Goal: Navigation & Orientation: Find specific page/section

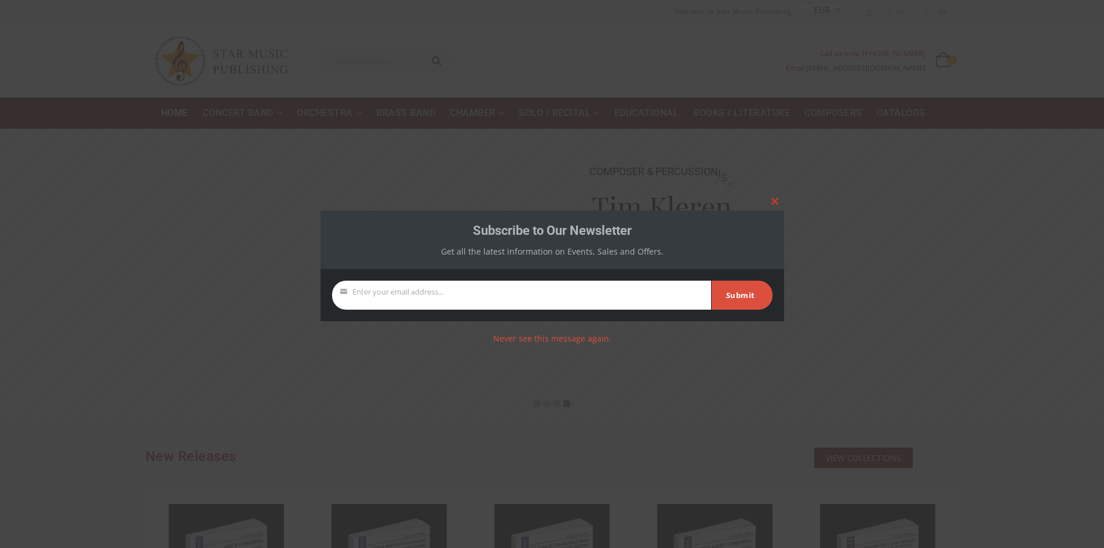
click at [774, 201] on span at bounding box center [775, 201] width 19 height 7
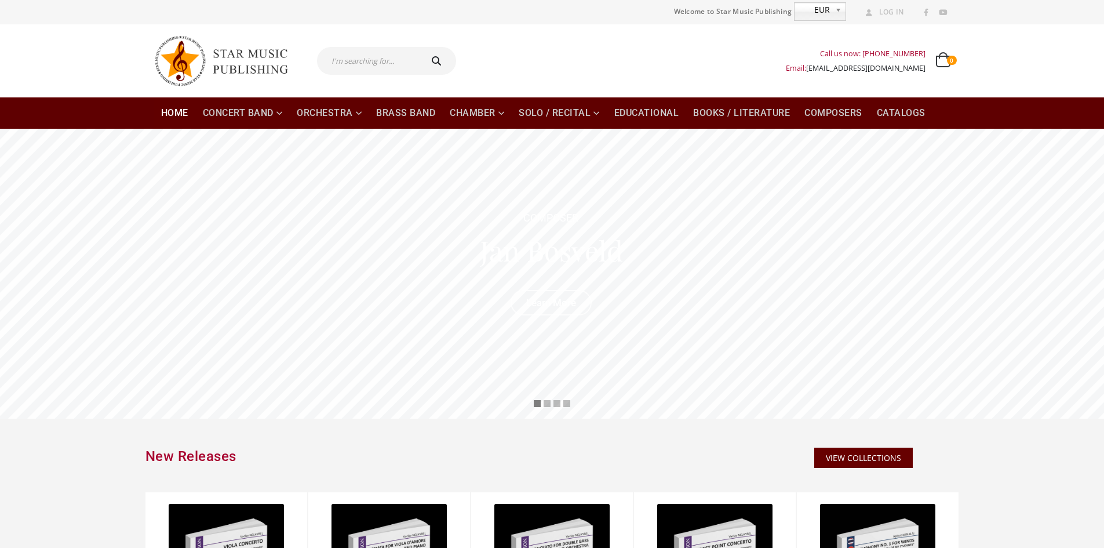
click at [563, 296] on link "Learn More" at bounding box center [551, 302] width 81 height 25
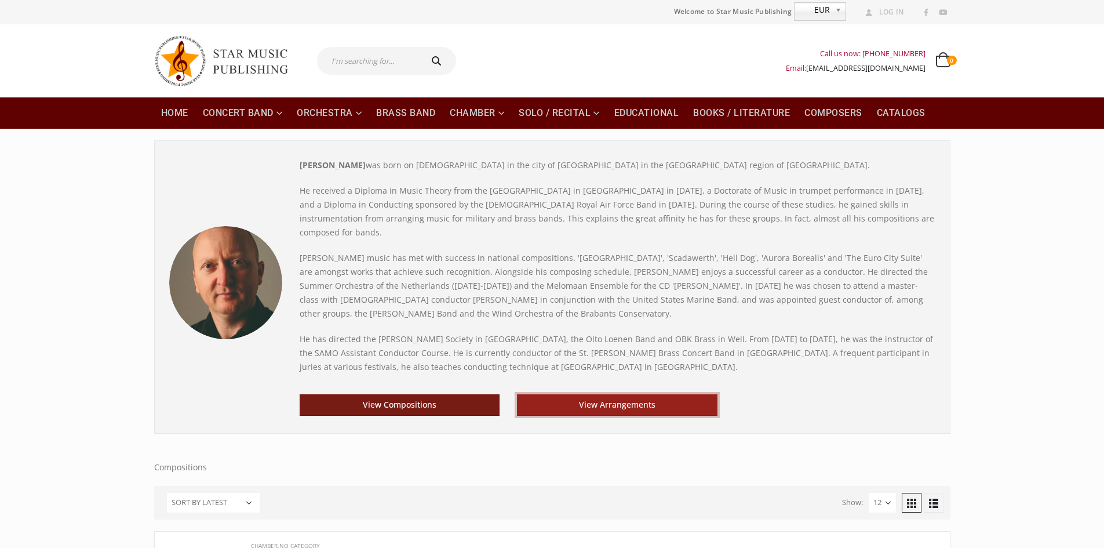
click at [611, 395] on link "View Arrangements" at bounding box center [617, 404] width 201 height 21
